Goal: Transaction & Acquisition: Purchase product/service

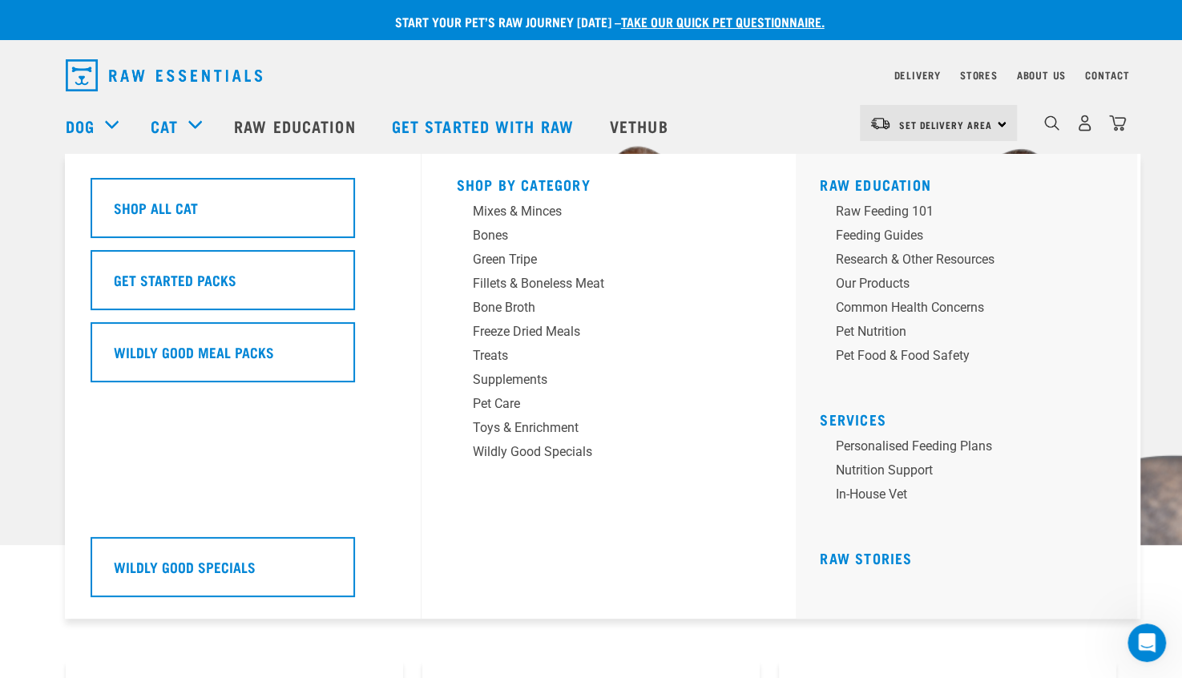
click at [181, 120] on div "Cat" at bounding box center [184, 126] width 67 height 64
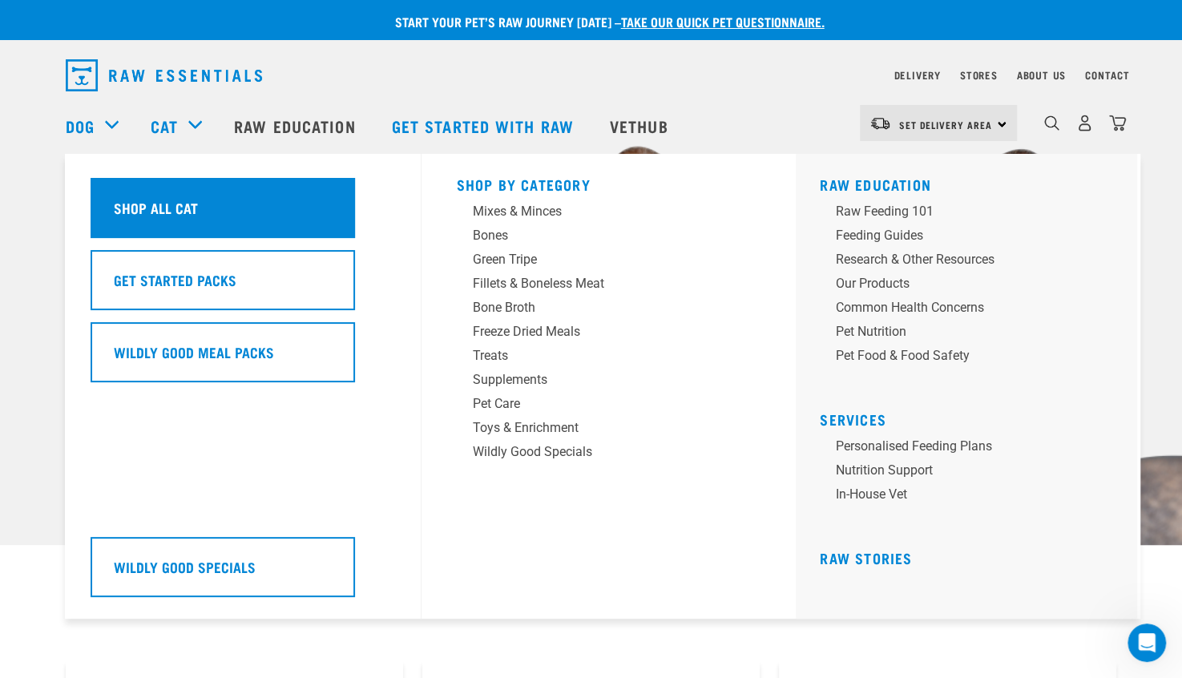
click at [172, 200] on h5 "Shop All Cat" at bounding box center [156, 207] width 84 height 21
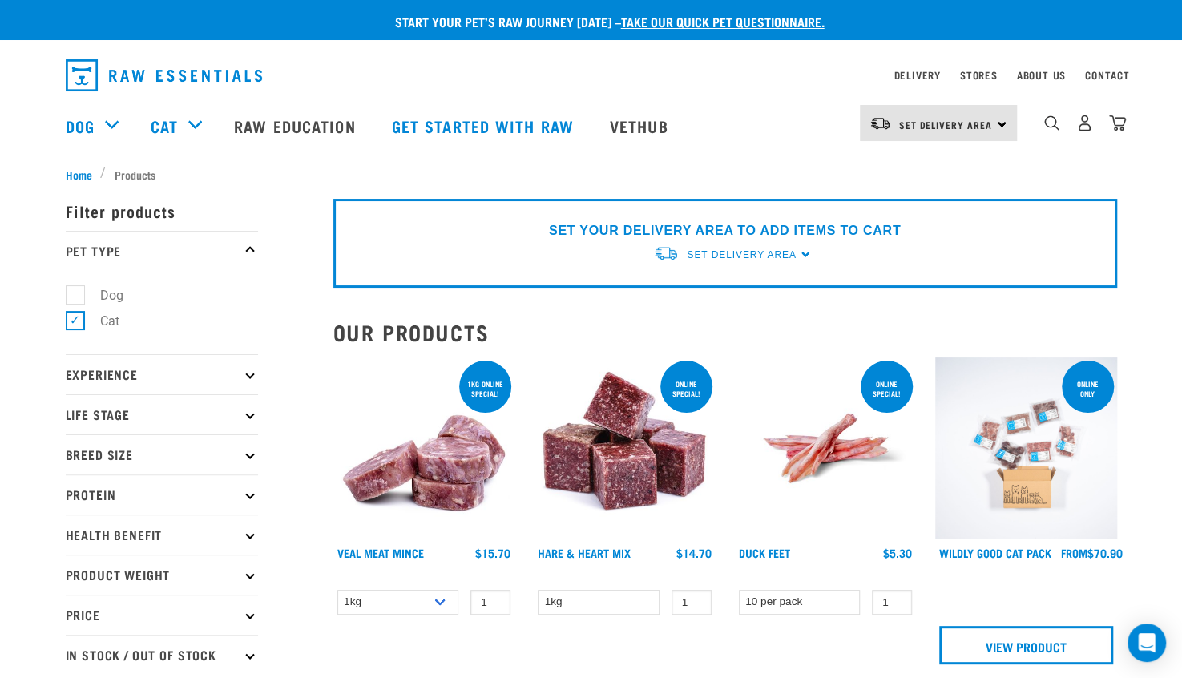
click at [250, 248] on icon at bounding box center [249, 251] width 9 height 9
click at [141, 172] on li "Products" at bounding box center [131, 174] width 63 height 17
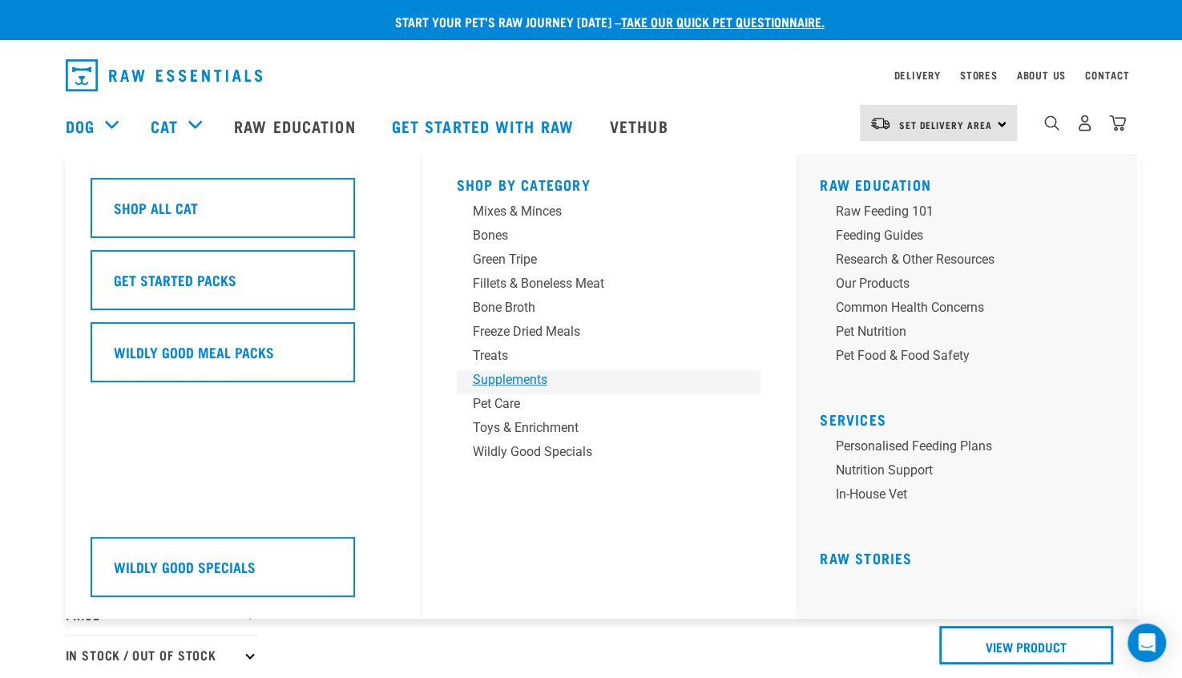
click at [500, 381] on div "Supplements" at bounding box center [598, 379] width 250 height 19
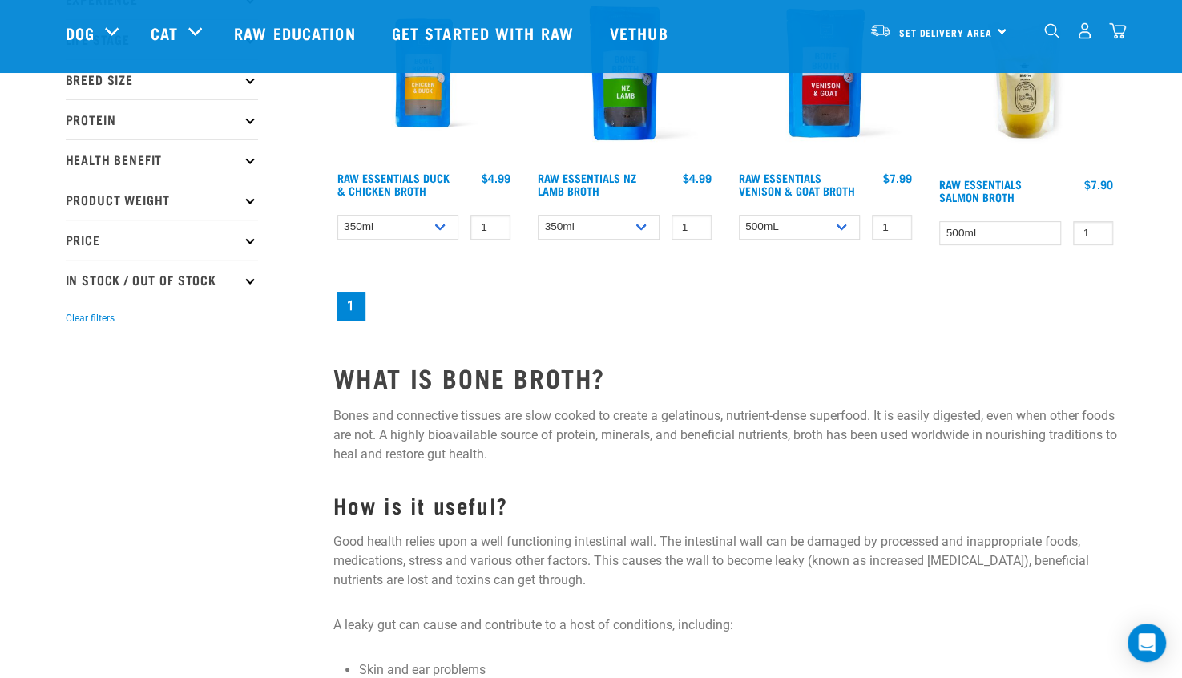
scroll to position [259, 0]
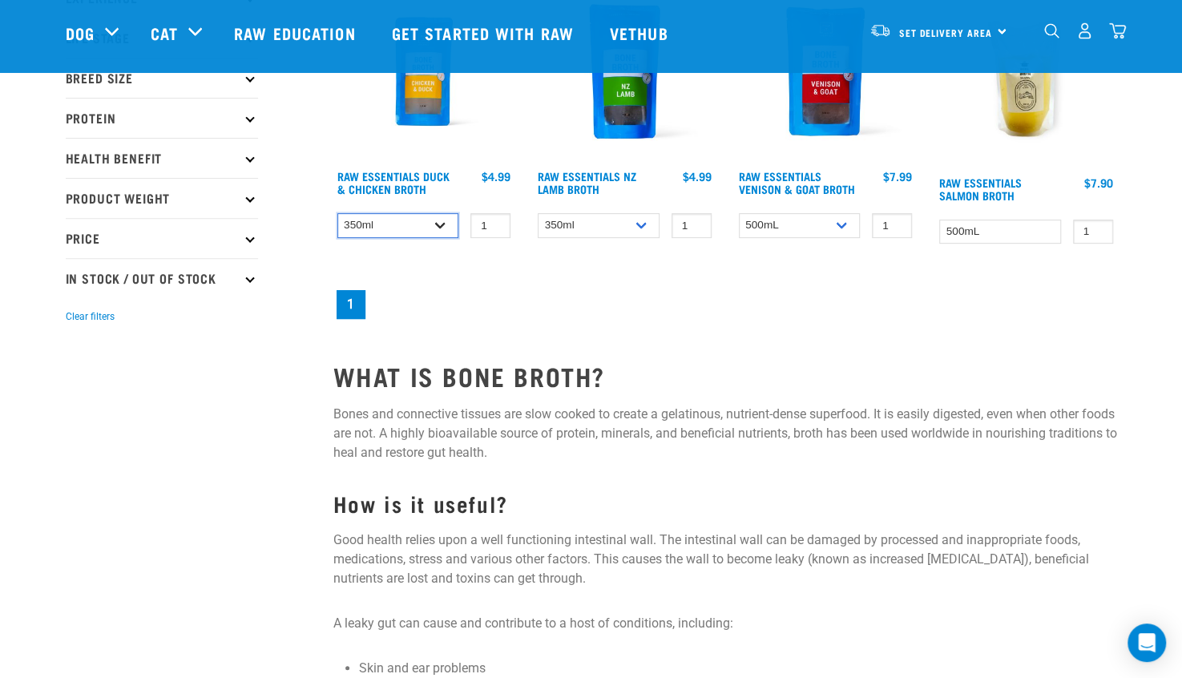
click at [435, 222] on select "350ml Bulk (40 pack)" at bounding box center [398, 225] width 122 height 25
click at [311, 267] on div "× Filter products Pet Type Dog Cat Experience New Raw Feeder Experienced Raw Fe…" at bounding box center [190, 314] width 268 height 1036
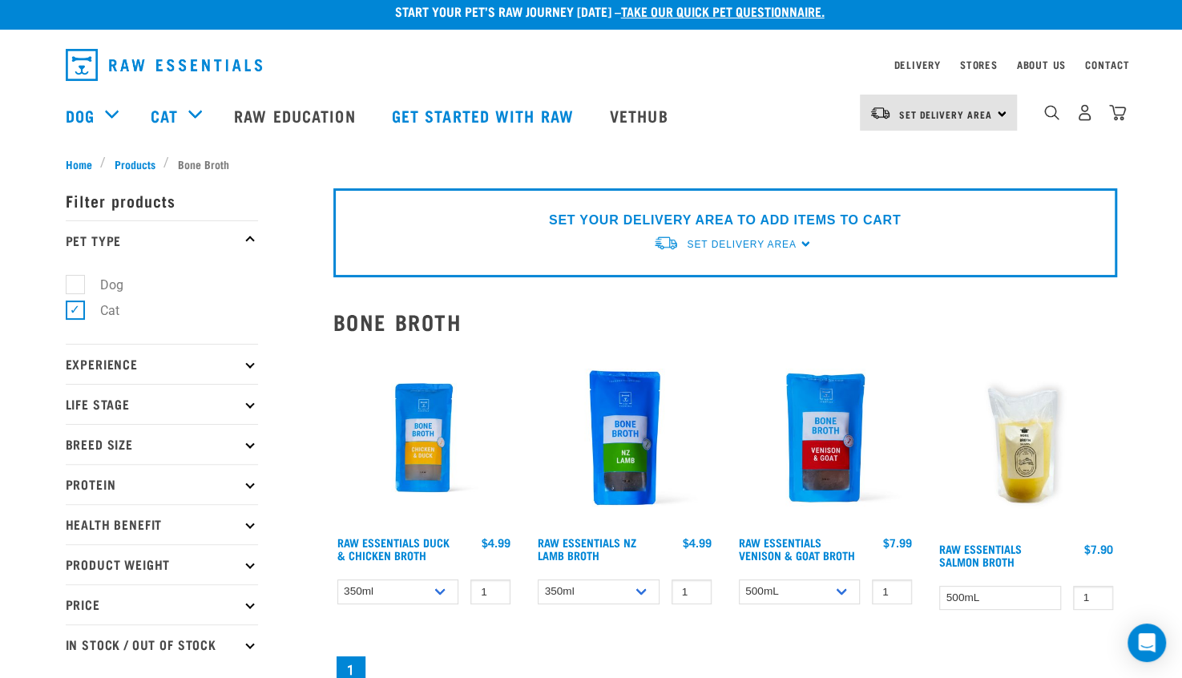
scroll to position [0, 0]
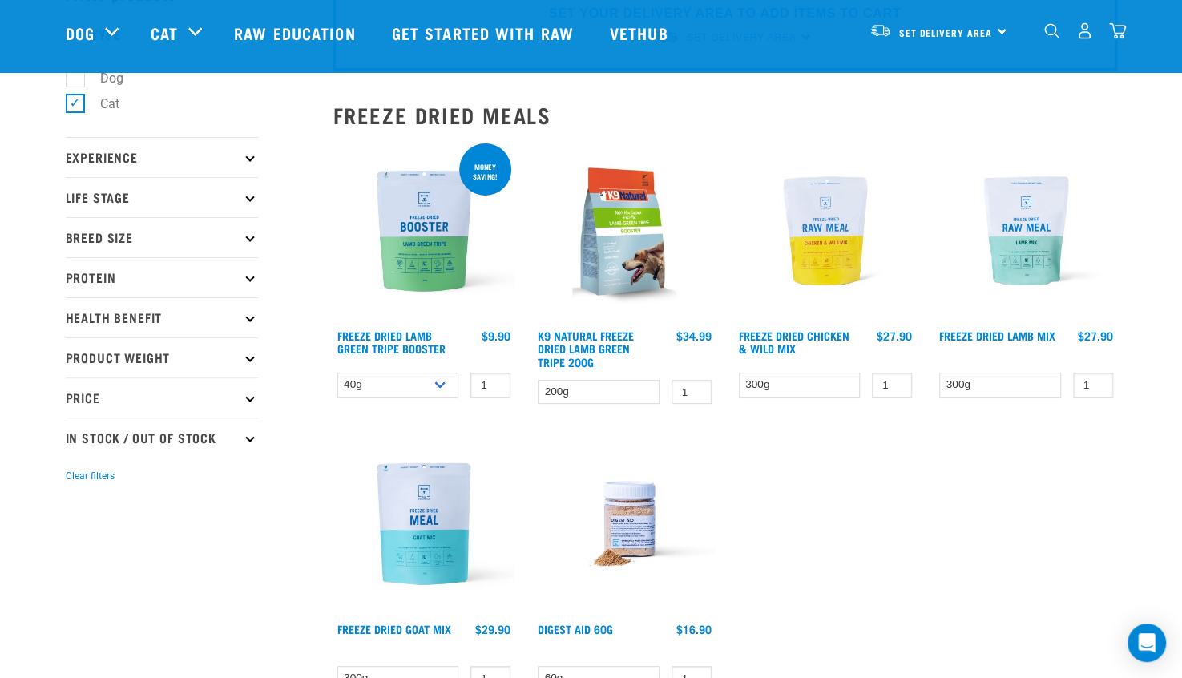
scroll to position [98, 0]
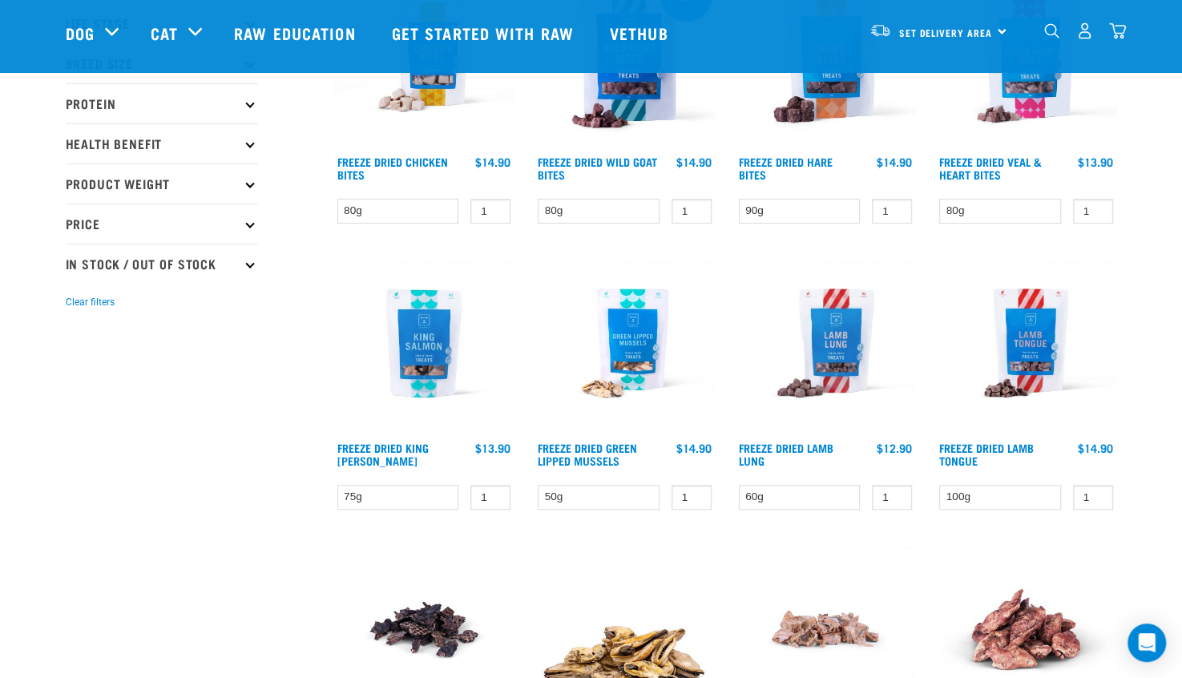
scroll to position [278, 0]
